Goal: Task Accomplishment & Management: Manage account settings

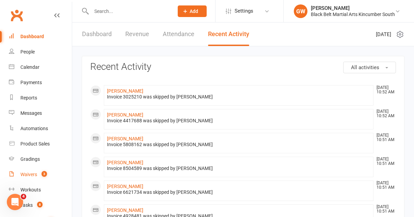
click at [29, 173] on div "Waivers" at bounding box center [28, 173] width 17 height 5
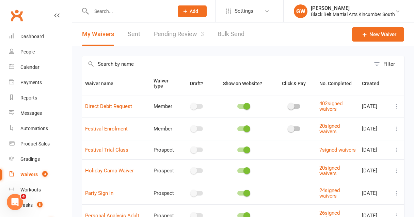
click at [173, 34] on link "Pending Review 3" at bounding box center [179, 33] width 50 height 23
select select "50"
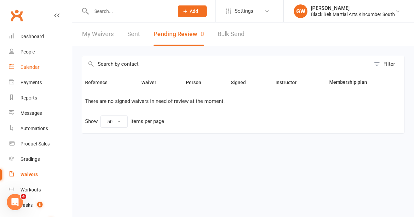
click at [26, 71] on link "Calendar" at bounding box center [40, 67] width 63 height 15
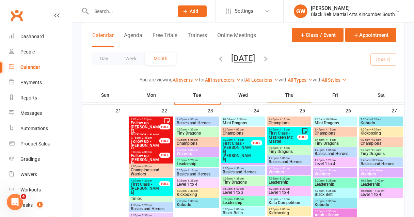
scroll to position [524, 0]
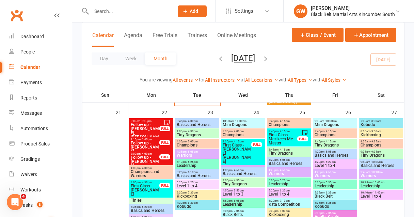
click at [237, 147] on span "First Class - [PERSON_NAME] [PERSON_NAME]" at bounding box center [236, 153] width 29 height 20
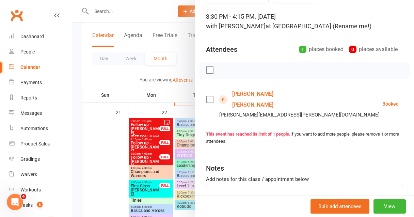
scroll to position [0, 0]
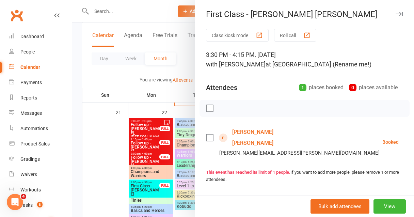
click at [399, 13] on icon "button" at bounding box center [398, 14] width 7 height 4
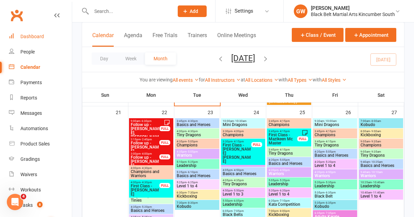
click at [35, 34] on div "Dashboard" at bounding box center [31, 36] width 23 height 5
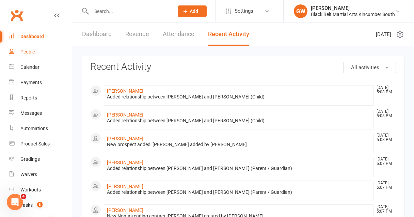
click at [33, 49] on div "People" at bounding box center [27, 51] width 14 height 5
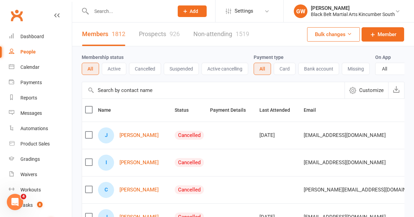
click at [143, 31] on link "Prospects 926" at bounding box center [159, 33] width 41 height 23
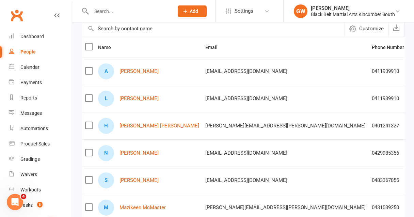
scroll to position [61, 0]
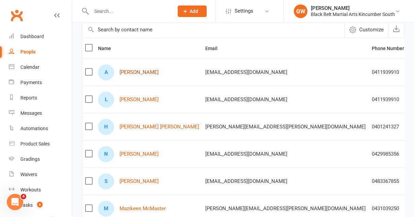
click at [136, 71] on link "[PERSON_NAME]" at bounding box center [138, 72] width 39 height 6
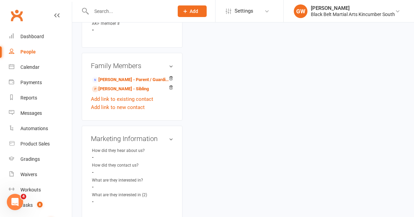
scroll to position [243, 0]
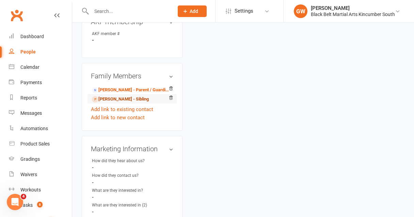
click at [124, 96] on link "[PERSON_NAME] - Sibling" at bounding box center [120, 99] width 57 height 7
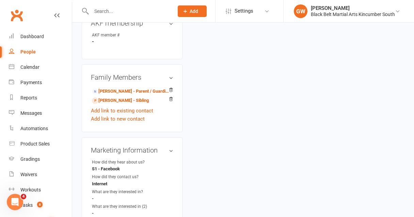
scroll to position [241, 0]
click at [28, 49] on div "People" at bounding box center [27, 51] width 15 height 5
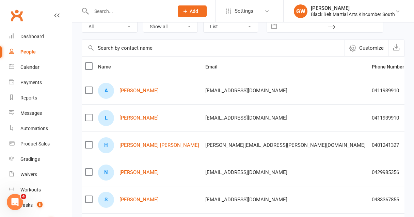
scroll to position [49, 0]
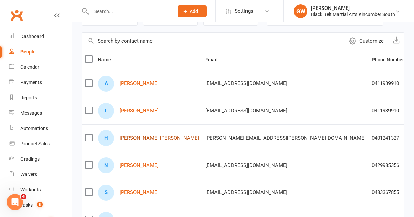
click at [147, 139] on link "[PERSON_NAME] [PERSON_NAME]" at bounding box center [159, 138] width 80 height 6
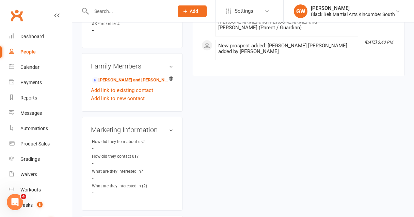
scroll to position [266, 0]
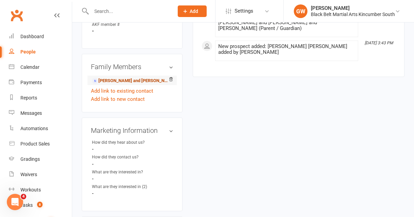
click at [134, 77] on link "[PERSON_NAME] and [PERSON_NAME] / Guardian" at bounding box center [131, 80] width 78 height 7
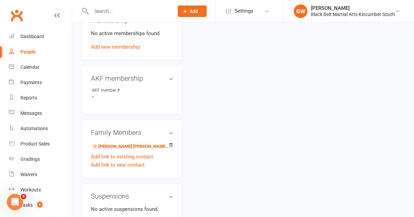
scroll to position [303, 0]
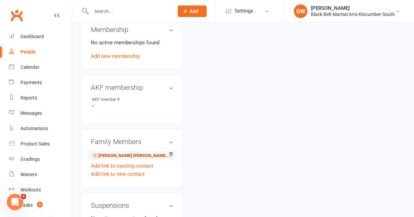
click at [111, 152] on link "[PERSON_NAME] [PERSON_NAME] - Child" at bounding box center [131, 155] width 78 height 7
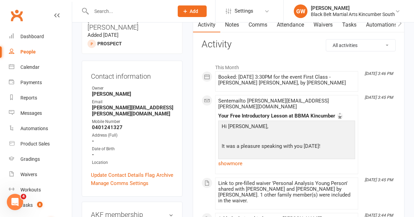
scroll to position [62, 0]
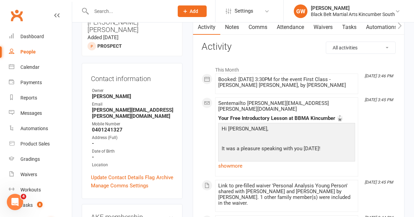
click at [31, 53] on div "People" at bounding box center [27, 51] width 15 height 5
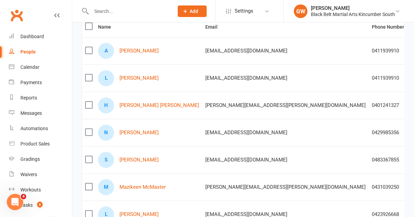
scroll to position [94, 0]
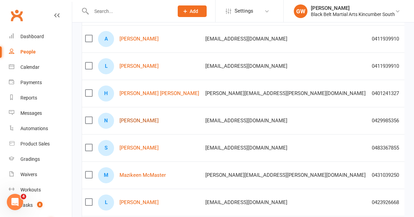
click at [141, 121] on link "[PERSON_NAME]" at bounding box center [138, 121] width 39 height 6
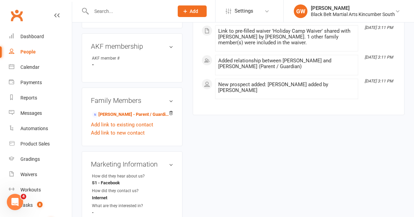
scroll to position [173, 0]
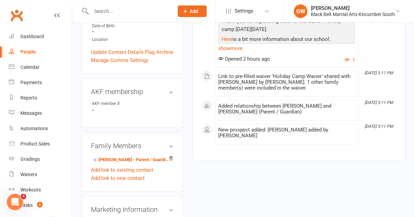
click at [31, 52] on div "People" at bounding box center [27, 51] width 15 height 5
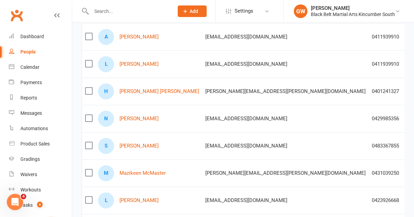
scroll to position [100, 0]
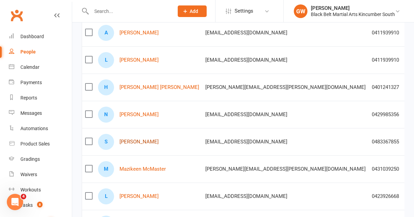
click at [137, 141] on link "[PERSON_NAME]" at bounding box center [138, 142] width 39 height 6
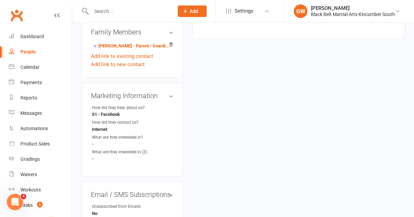
scroll to position [288, 0]
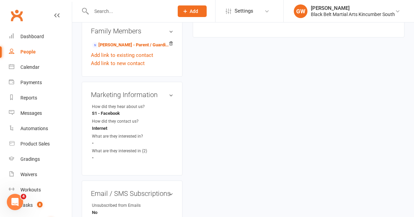
click at [27, 53] on div "People" at bounding box center [27, 51] width 15 height 5
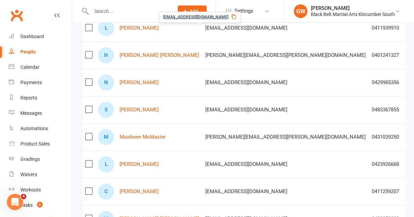
scroll to position [132, 0]
click at [154, 136] on link "Mazikeen McMaster" at bounding box center [142, 137] width 46 height 6
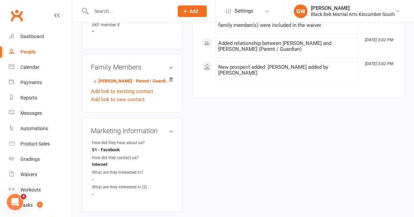
scroll to position [235, 0]
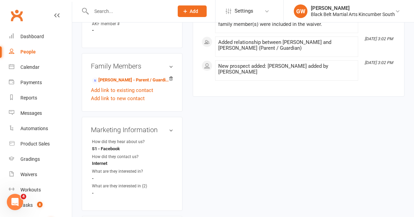
click at [27, 55] on link "People" at bounding box center [40, 51] width 63 height 15
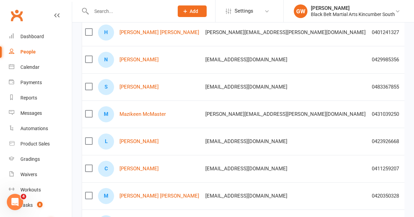
scroll to position [177, 0]
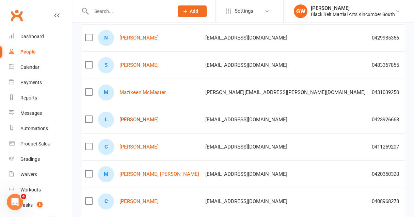
click at [137, 118] on link "[PERSON_NAME]" at bounding box center [138, 120] width 39 height 6
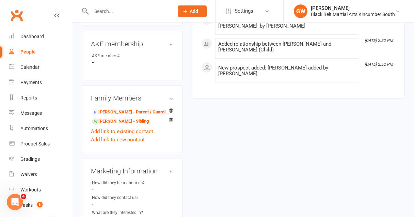
scroll to position [216, 0]
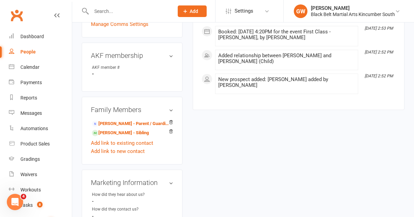
click at [110, 11] on input "text" at bounding box center [129, 11] width 80 height 10
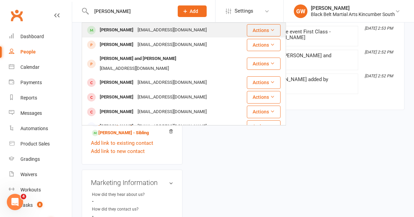
type input "[PERSON_NAME]"
click at [112, 29] on div "[PERSON_NAME]" at bounding box center [117, 30] width 38 height 10
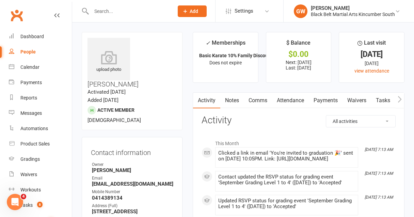
click at [320, 102] on link "Payments" at bounding box center [325, 101] width 34 height 16
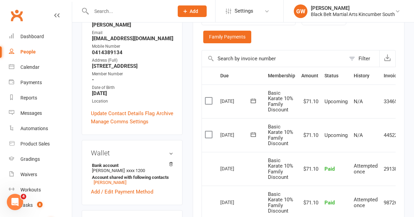
scroll to position [0, 25]
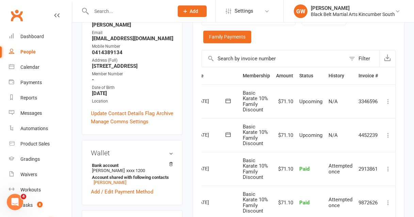
click at [389, 101] on icon at bounding box center [387, 101] width 7 height 7
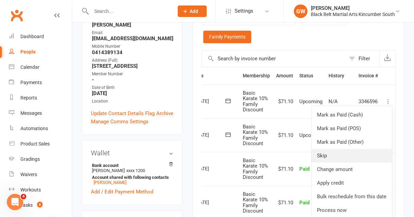
click at [338, 159] on link "Skip" at bounding box center [351, 156] width 80 height 14
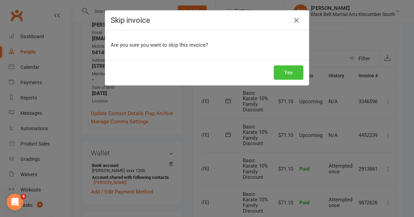
click at [287, 69] on button "Yes" at bounding box center [288, 72] width 30 height 14
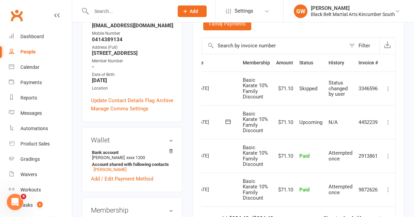
scroll to position [164, 0]
